Goal: Book appointment/travel/reservation

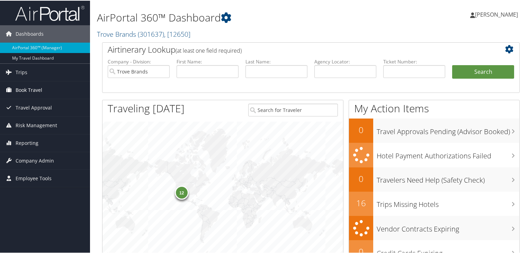
click at [13, 91] on icon at bounding box center [8, 89] width 10 height 10
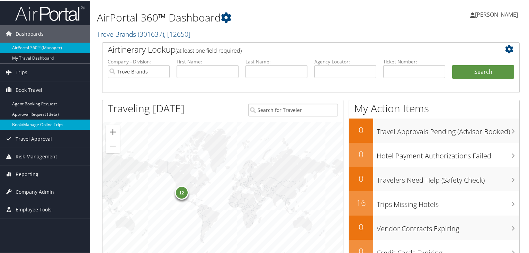
click at [37, 126] on link "Book/Manage Online Trips" at bounding box center [45, 124] width 90 height 10
click at [61, 120] on link "Book/Manage Online Trips" at bounding box center [45, 124] width 90 height 10
